Goal: Task Accomplishment & Management: Manage account settings

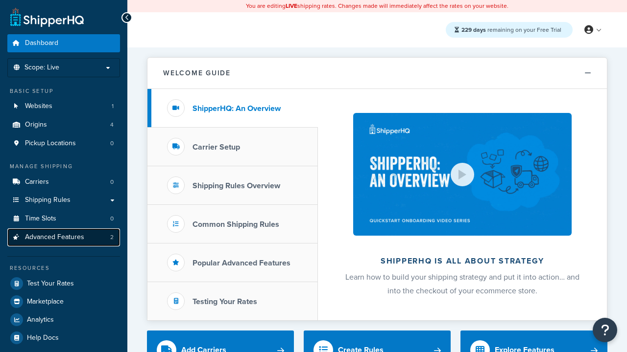
click at [64, 237] on span "Advanced Features" at bounding box center [54, 237] width 59 height 8
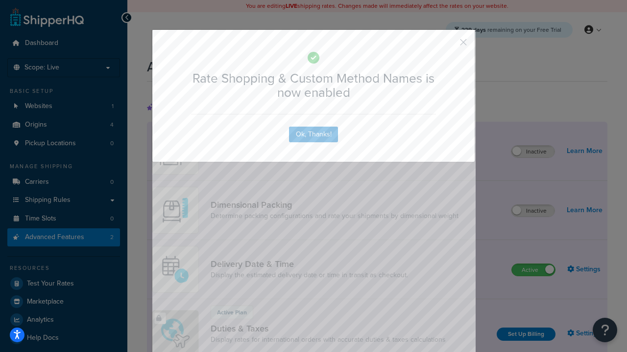
scroll to position [436, 0]
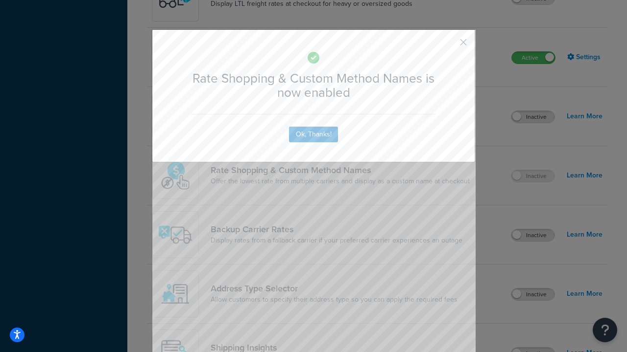
click at [448, 45] on button "button" at bounding box center [448, 46] width 2 height 2
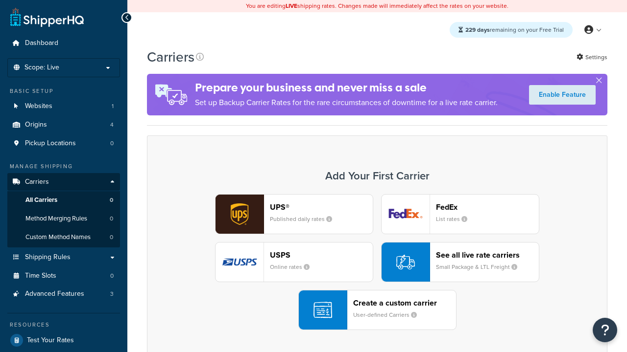
click at [377, 262] on div "UPS® Published daily rates FedEx List rates USPS Online rates See all live rate…" at bounding box center [377, 262] width 440 height 136
click at [460, 262] on div "See all live rate carriers Small Package & LTL Freight" at bounding box center [487, 262] width 103 height 23
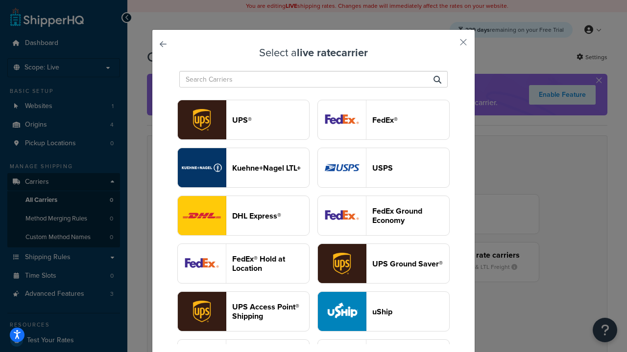
click at [383, 168] on header "USPS" at bounding box center [410, 167] width 77 height 9
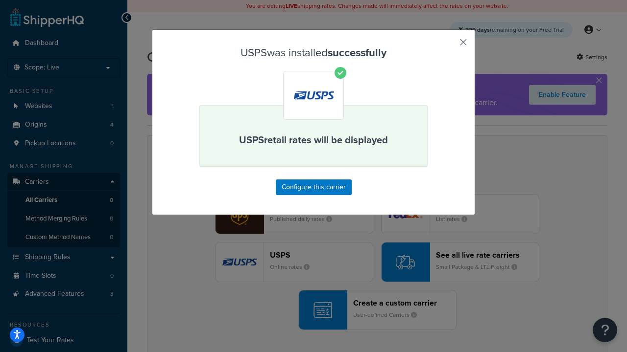
click at [448, 46] on button "button" at bounding box center [448, 46] width 2 height 2
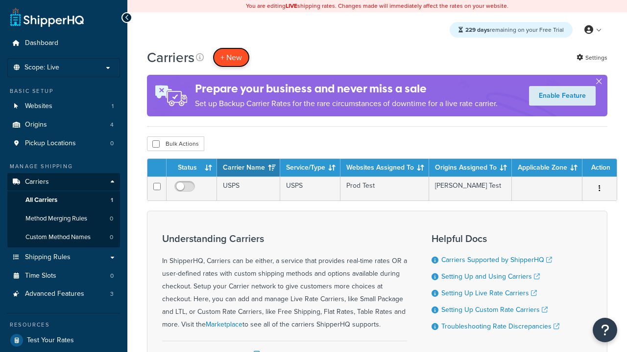
click at [231, 57] on button "+ New" at bounding box center [230, 57] width 37 height 20
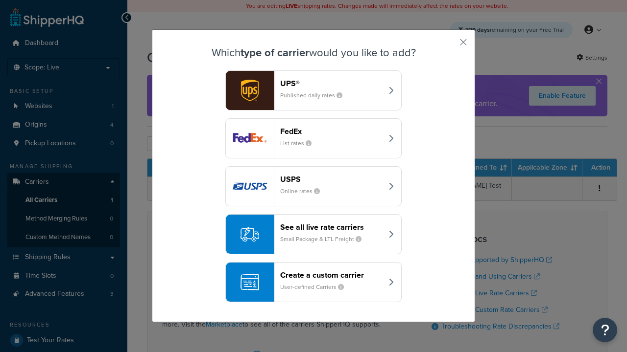
click at [313, 234] on div "See all live rate carriers Small Package & LTL Freight" at bounding box center [331, 234] width 102 height 23
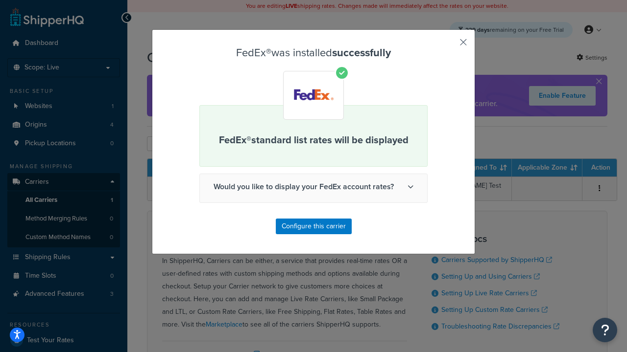
click at [448, 46] on button "button" at bounding box center [448, 46] width 2 height 2
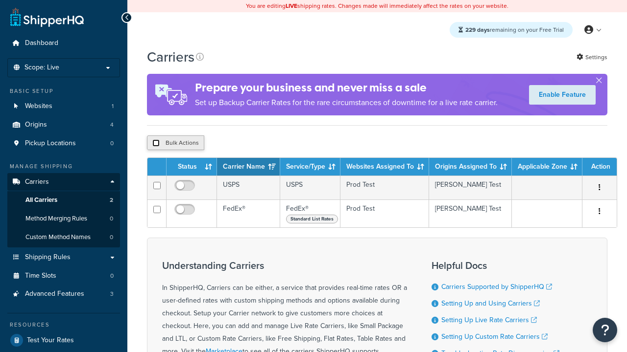
click at [156, 144] on input "checkbox" at bounding box center [155, 143] width 7 height 7
checkbox input "true"
click at [0, 0] on button "Delete" at bounding box center [0, 0] width 0 height 0
